Goal: Book appointment/travel/reservation

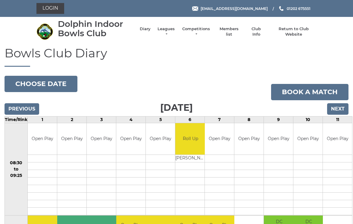
click at [341, 109] on input "Next" at bounding box center [337, 108] width 21 height 11
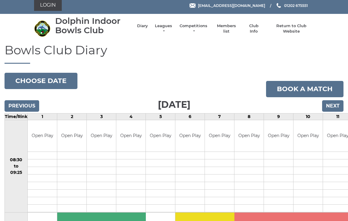
scroll to position [3, 0]
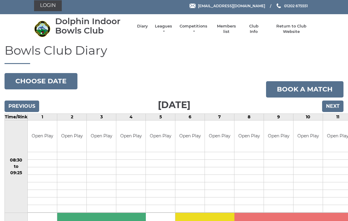
click at [137, 27] on link "Diary" at bounding box center [142, 26] width 11 height 5
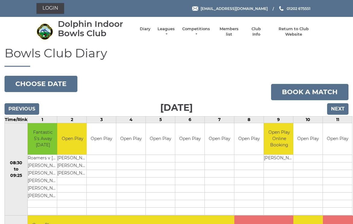
scroll to position [3, 0]
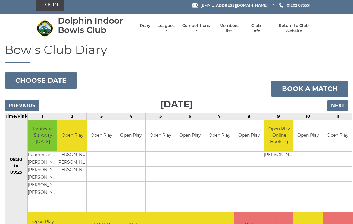
click at [325, 164] on td at bounding box center [337, 163] width 29 height 8
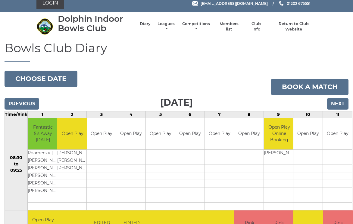
scroll to position [0, 0]
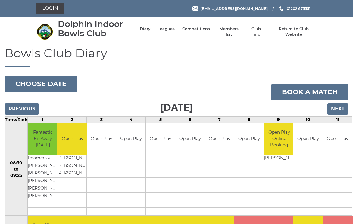
click at [339, 103] on input "Next" at bounding box center [337, 108] width 21 height 11
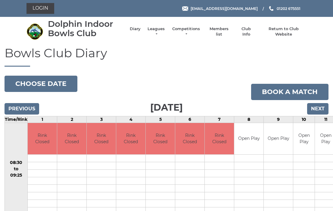
click at [317, 107] on input "Next" at bounding box center [317, 108] width 21 height 11
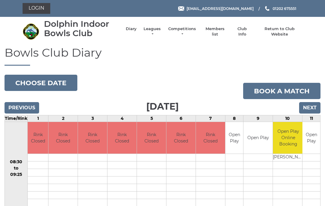
click at [309, 107] on input "Next" at bounding box center [310, 107] width 21 height 11
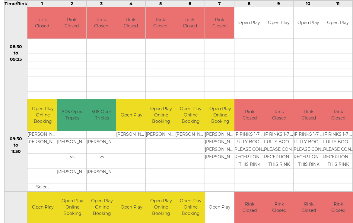
scroll to position [116, 0]
